Goal: Contribute content

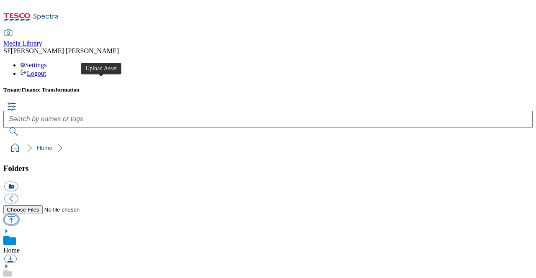
click at [18, 215] on button "button" at bounding box center [11, 220] width 14 height 10
type input "C:\fakepath\700000401001.jpg"
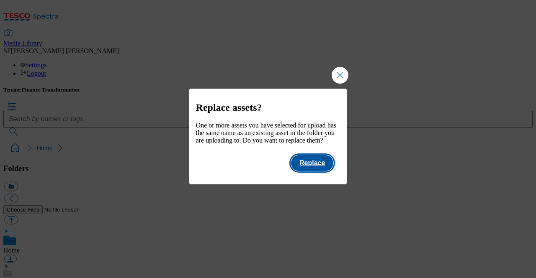
click at [314, 171] on button "Replace" at bounding box center [312, 163] width 42 height 16
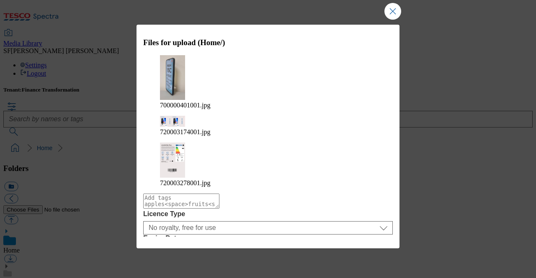
click at [363, 263] on button "Upload" at bounding box center [369, 271] width 39 height 16
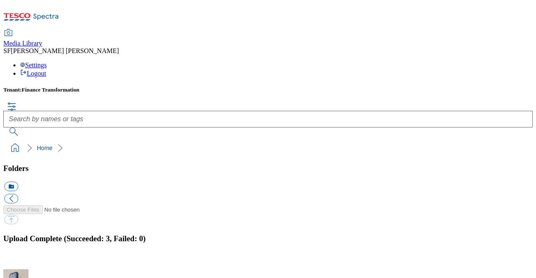
click at [17, 261] on button "button" at bounding box center [10, 265] width 13 height 8
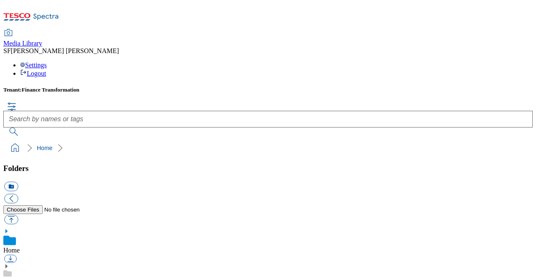
click at [207, 30] on div "Media Library SF Syeda Farheen Settings Logout" at bounding box center [267, 54] width 529 height 48
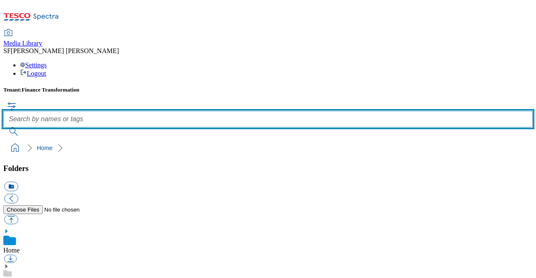
click at [209, 111] on input "text" at bounding box center [267, 119] width 529 height 17
paste input "720003174001"
type input "720003174001"
click at [3, 128] on button "submit" at bounding box center [14, 132] width 22 height 8
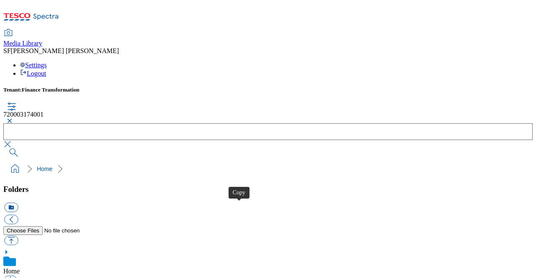
click at [13, 118] on button "button" at bounding box center [8, 120] width 10 height 5
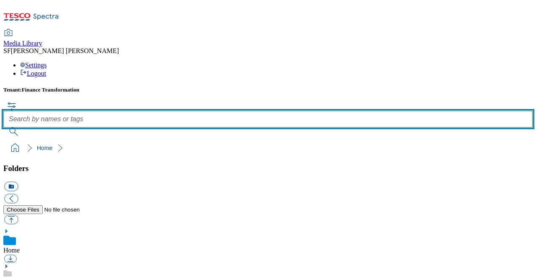
click at [224, 111] on input "text" at bounding box center [267, 119] width 529 height 17
paste input "700000401001"
type input "700000401001"
click at [3, 128] on button "submit" at bounding box center [14, 132] width 22 height 8
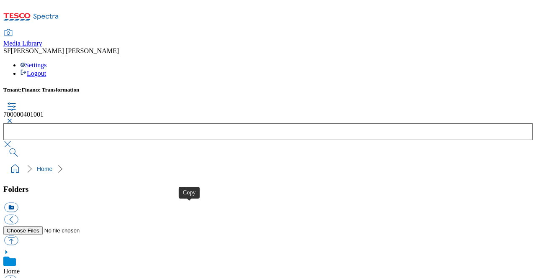
click at [13, 118] on button "button" at bounding box center [8, 120] width 10 height 5
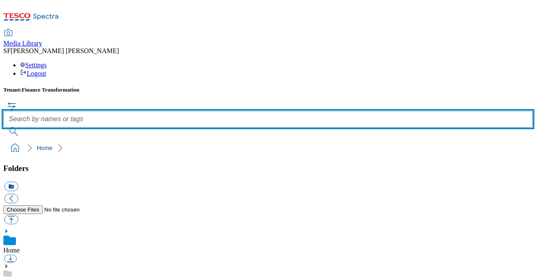
click at [231, 111] on input "text" at bounding box center [267, 119] width 529 height 17
paste input "720003278001"
type input "720003278001"
click at [3, 128] on button "submit" at bounding box center [14, 132] width 22 height 8
